Goal: Information Seeking & Learning: Learn about a topic

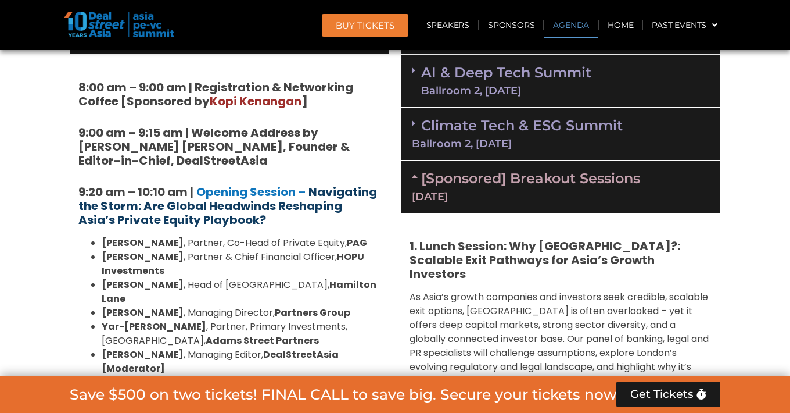
scroll to position [821, 0]
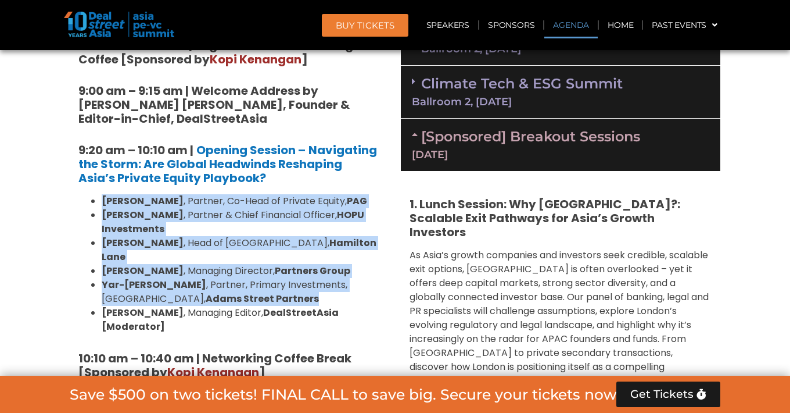
drag, startPoint x: 227, startPoint y: 281, endPoint x: 103, endPoint y: 202, distance: 147.2
click at [98, 200] on ul "[PERSON_NAME] , Partner, Co-Head of Private Equity, [PERSON_NAME] , Partner & C…" at bounding box center [229, 263] width 302 height 139
copy ul "[PERSON_NAME] , Partner, Co-Head of Private Equity, [PERSON_NAME] , Partner & C…"
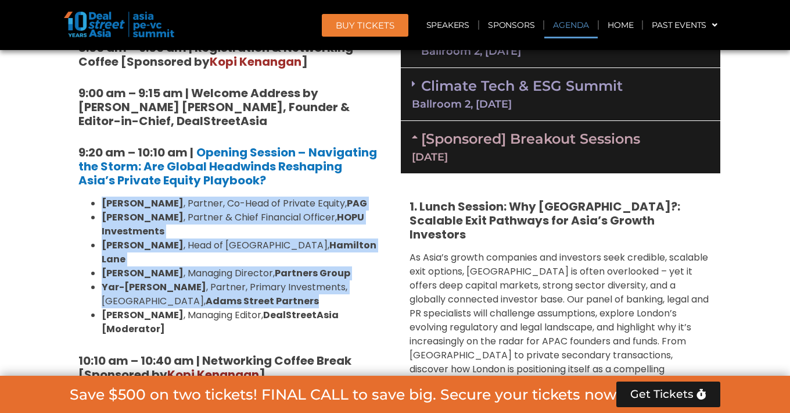
scroll to position [816, 0]
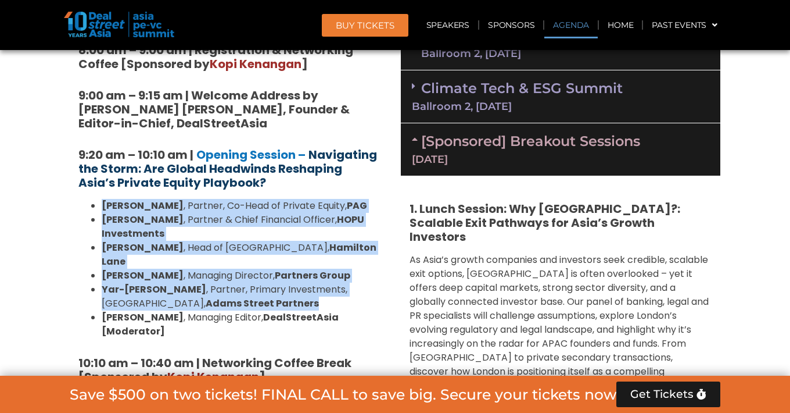
click at [338, 153] on strong "Navigating the Storm: Are Global Headwinds Reshaping Asia’s Private Equity Play…" at bounding box center [227, 168] width 299 height 44
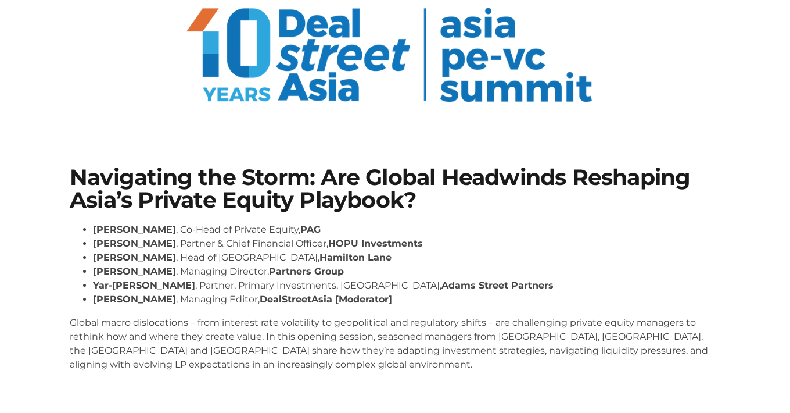
scroll to position [224, 0]
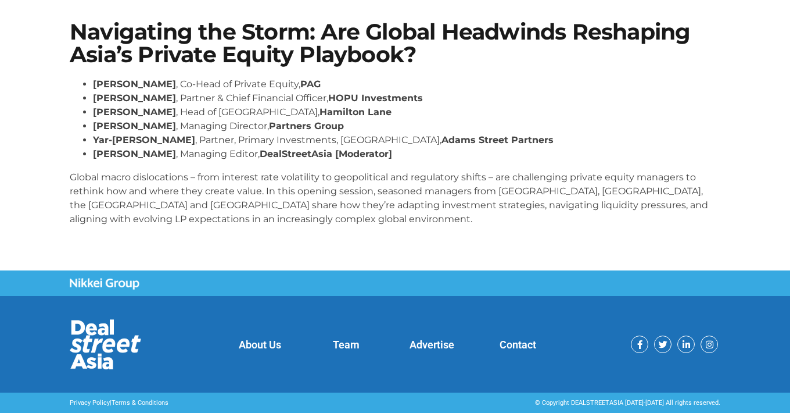
click at [277, 191] on p "Global macro dislocations – from interest rate volatility to geopolitical and r…" at bounding box center [395, 198] width 651 height 56
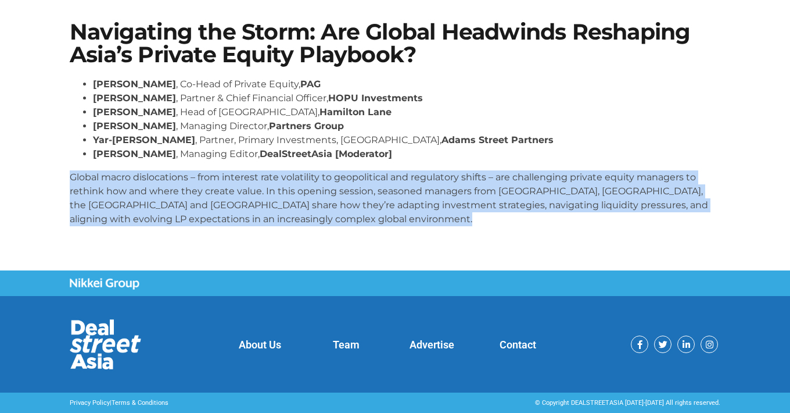
click at [277, 191] on p "Global macro dislocations – from interest rate volatility to geopolitical and r…" at bounding box center [395, 198] width 651 height 56
copy body "Global macro dislocations – from interest rate volatility to geopolitical and r…"
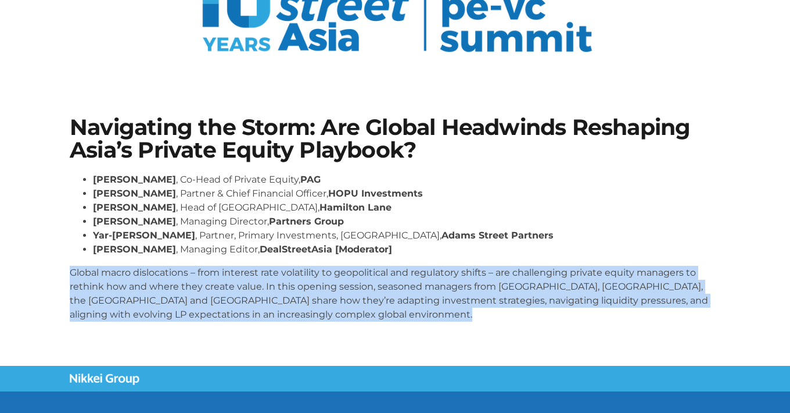
scroll to position [23, 0]
